Goal: Task Accomplishment & Management: Manage account settings

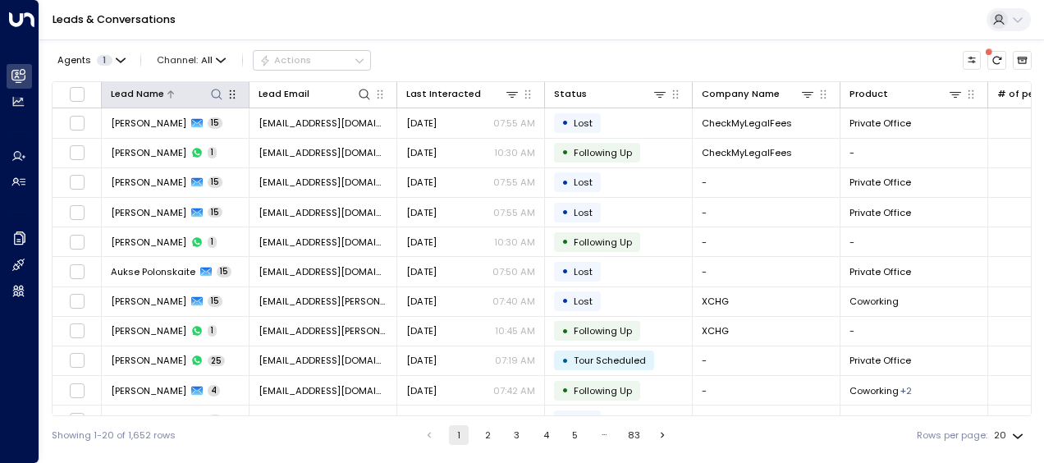
scroll to position [285, 0]
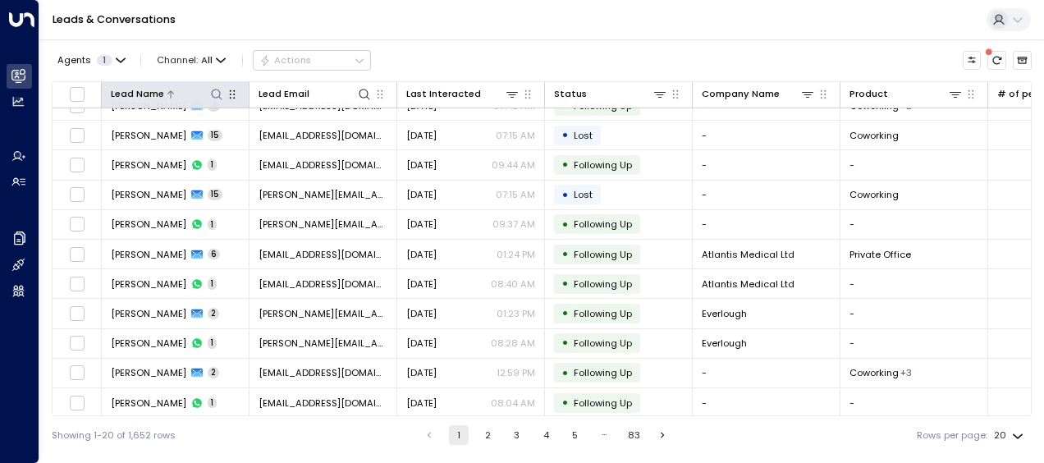
click at [217, 92] on icon at bounding box center [216, 94] width 13 height 13
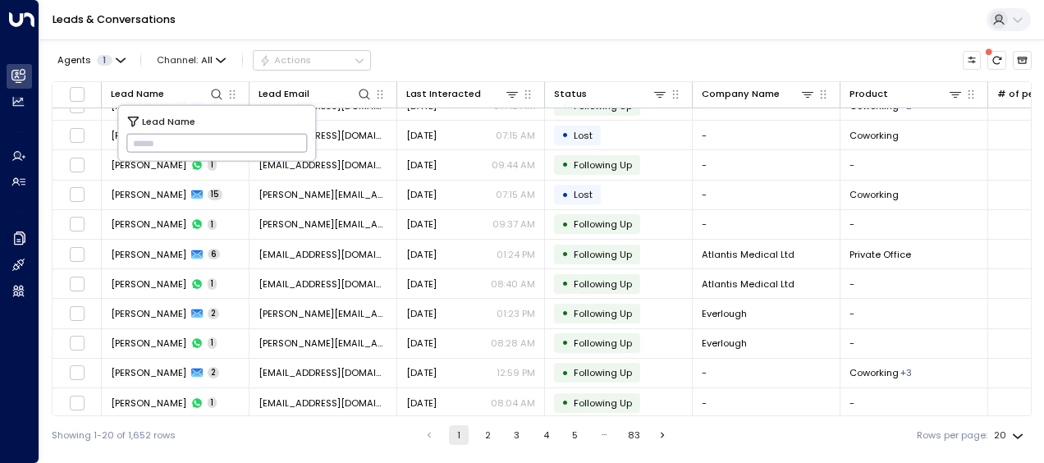
click at [135, 144] on input "text" at bounding box center [216, 143] width 181 height 27
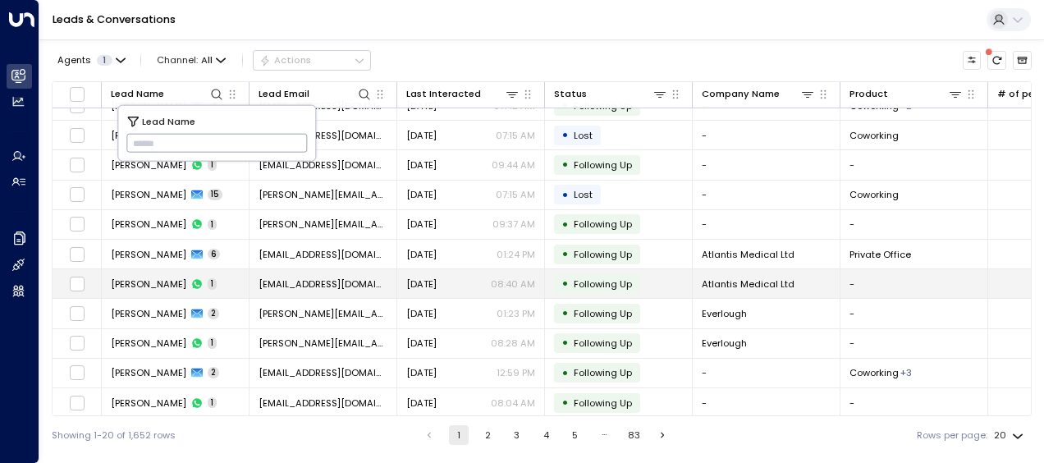
type input "**********"
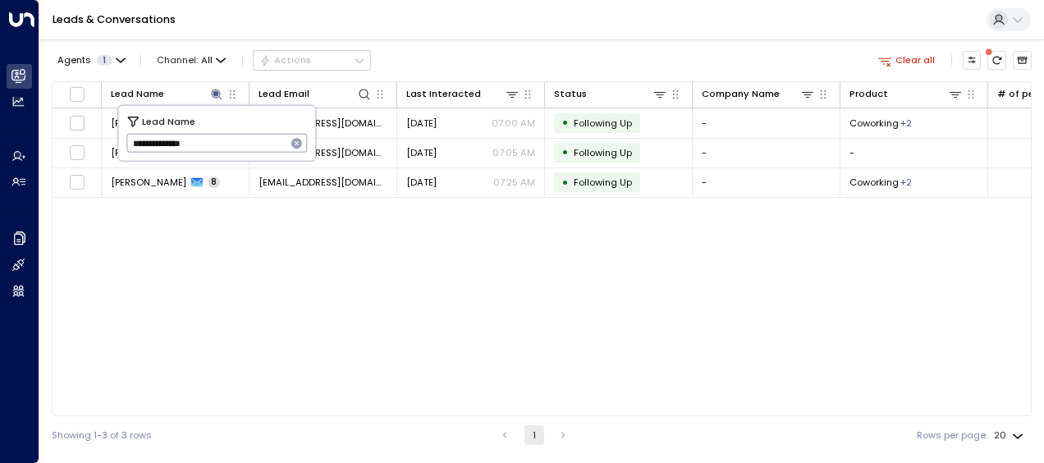
click at [445, 238] on div "Lead Name Lead Email Last Interacted Status Company Name Product # of people AI…" at bounding box center [542, 248] width 980 height 335
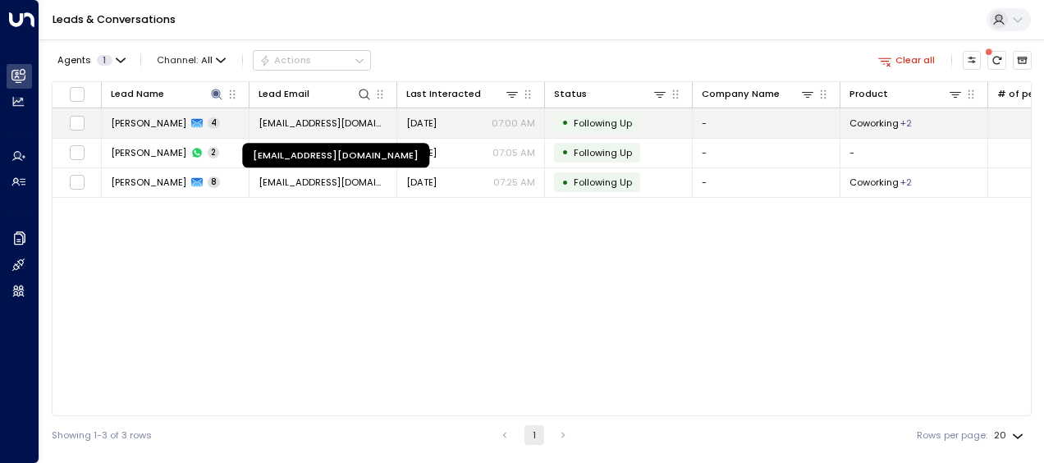
click at [359, 121] on span "[EMAIL_ADDRESS][DOMAIN_NAME]" at bounding box center [322, 123] width 129 height 13
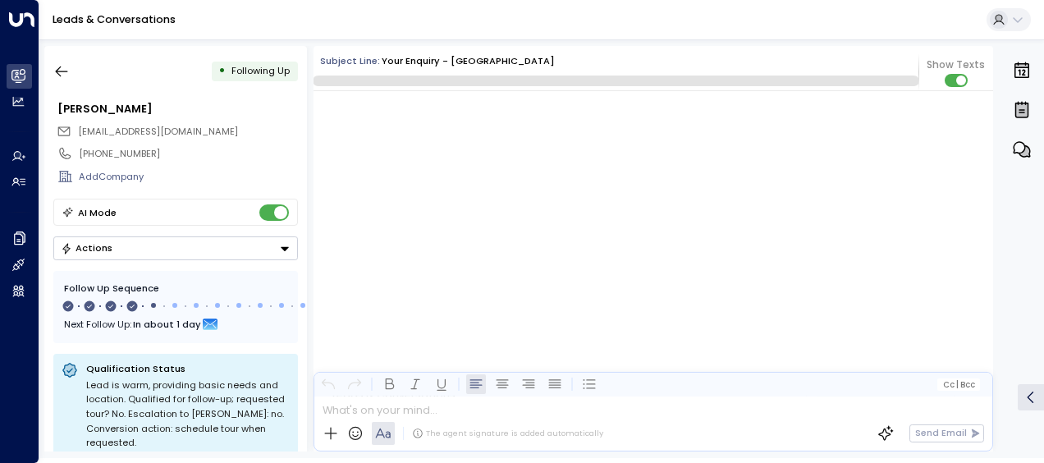
scroll to position [2198, 0]
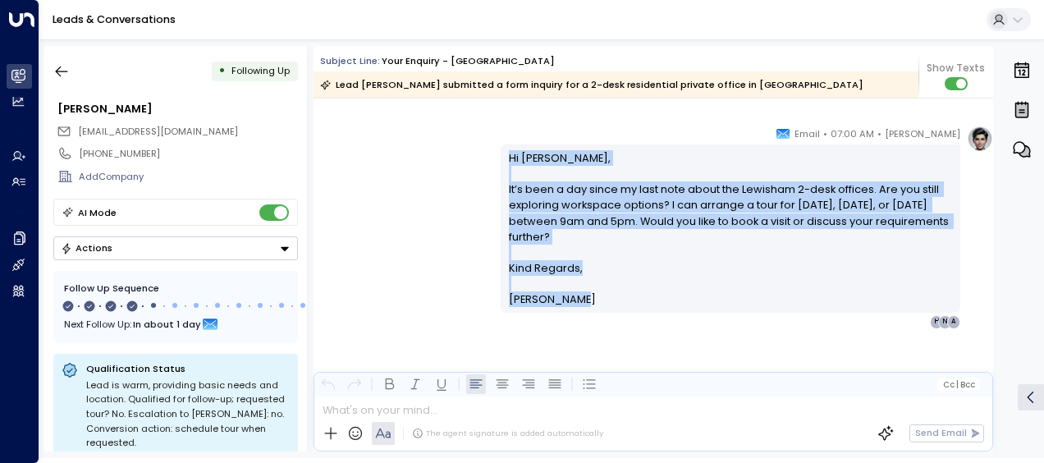
drag, startPoint x: 505, startPoint y: 154, endPoint x: 587, endPoint y: 305, distance: 172.2
click at [587, 305] on div "Hi [PERSON_NAME], It’s been a day since my last note about the Lewisham 2-desk …" at bounding box center [731, 229] width 444 height 158
drag, startPoint x: 587, startPoint y: 305, endPoint x: 535, endPoint y: 226, distance: 94.7
copy div "Hi [PERSON_NAME], It’s been a day since my last note about the Lewisham 2-desk …"
